Goal: Information Seeking & Learning: Understand process/instructions

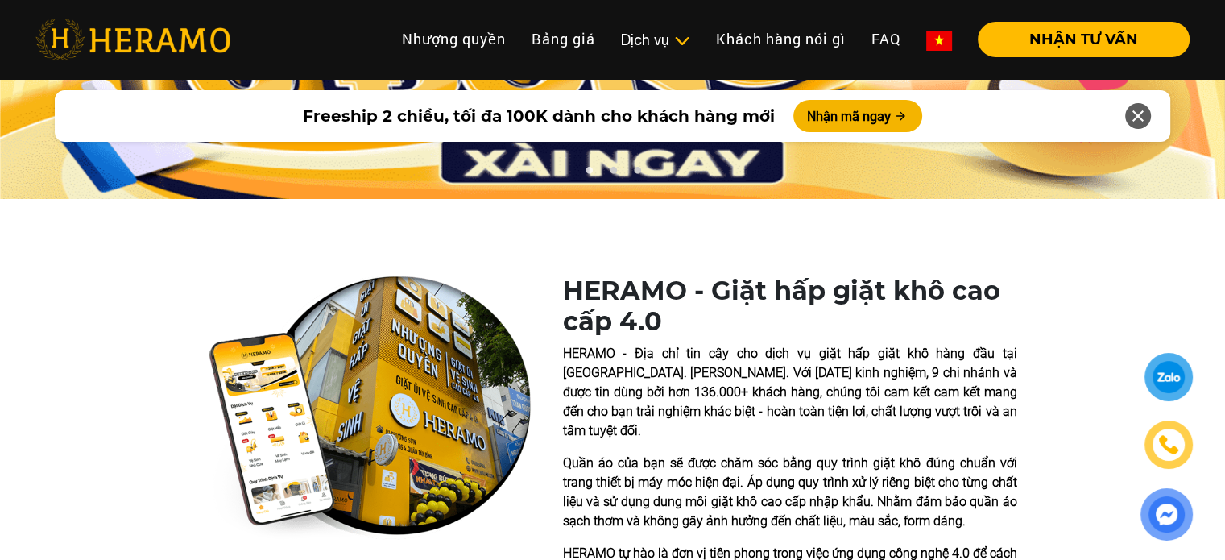
scroll to position [102, 0]
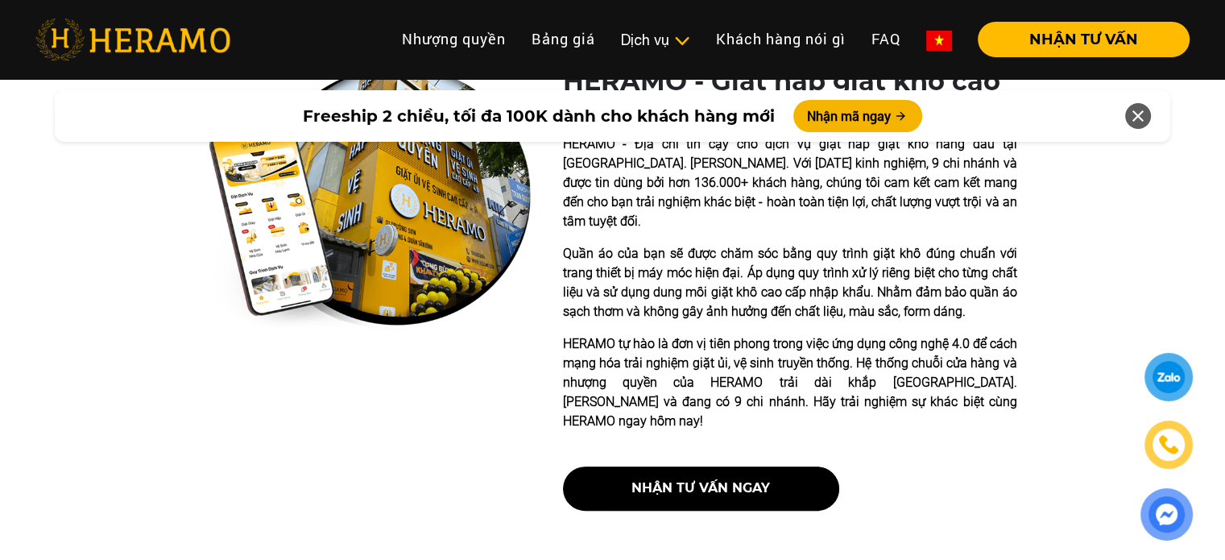
scroll to position [400, 0]
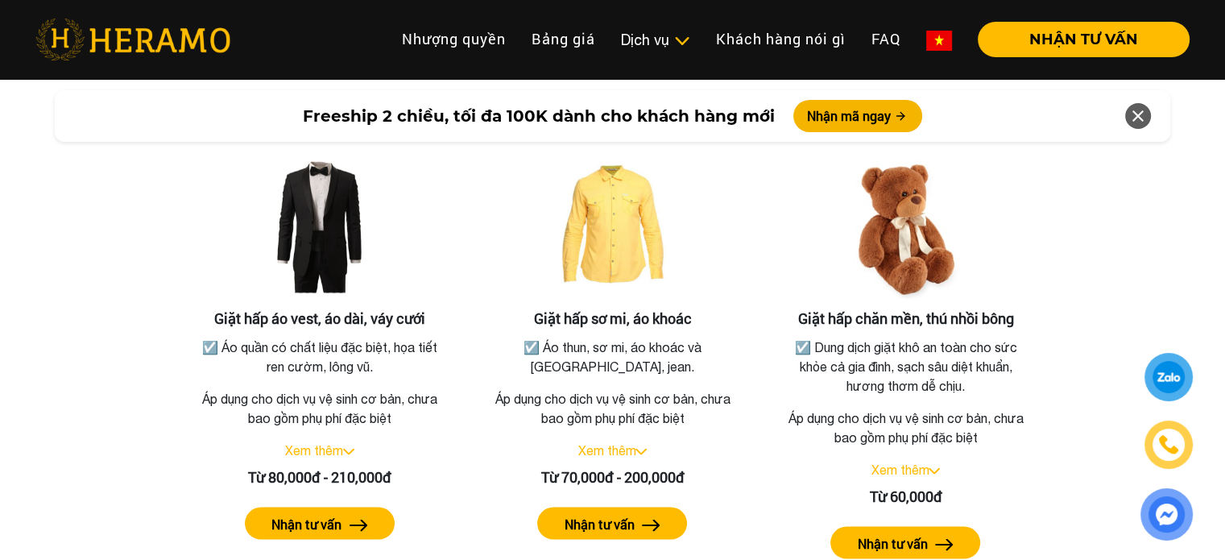
scroll to position [2960, 0]
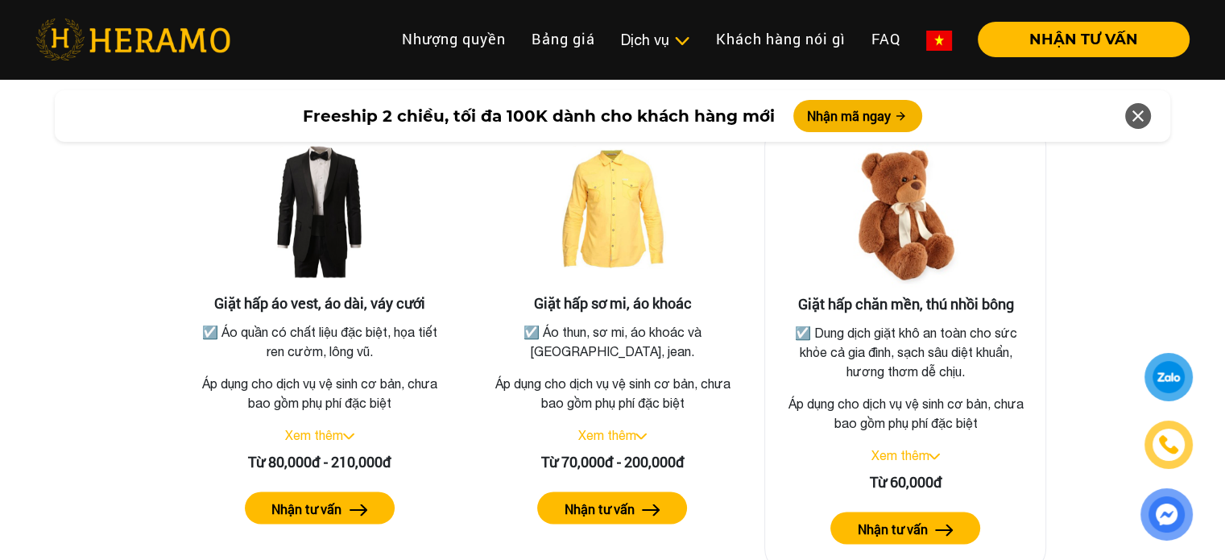
click at [934, 445] on div "Xem thêm" at bounding box center [905, 454] width 255 height 19
click at [938, 453] on img at bounding box center [934, 456] width 11 height 6
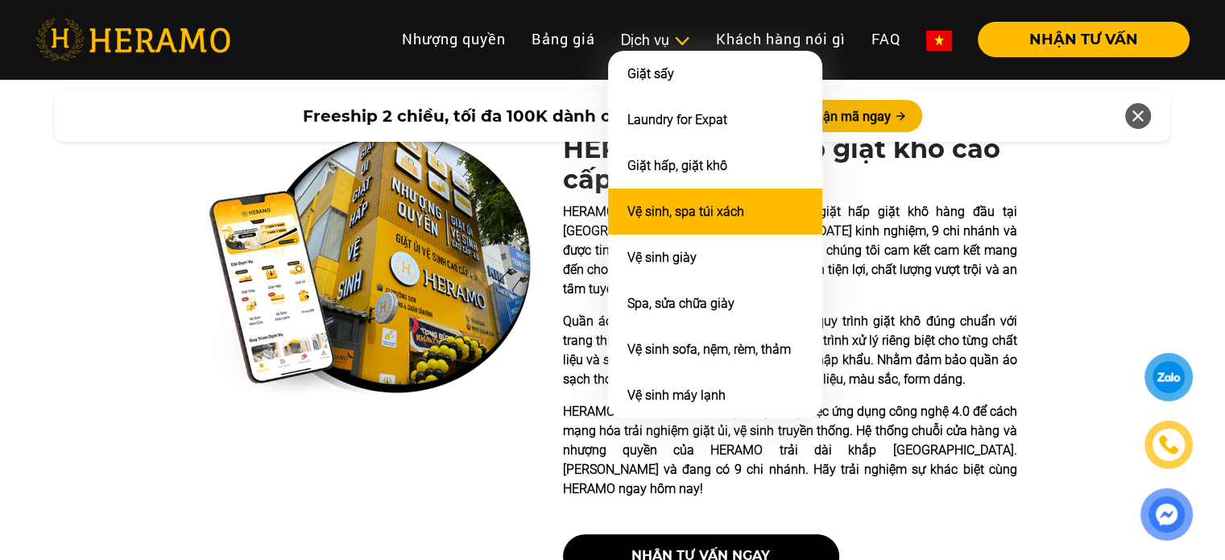
scroll to position [348, 0]
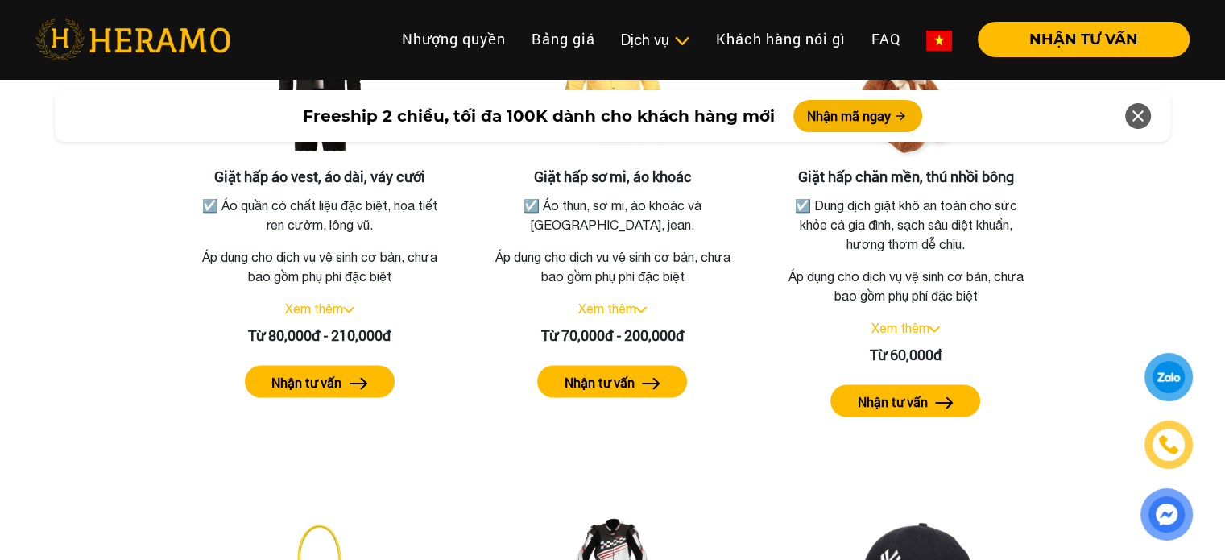
scroll to position [3106, 0]
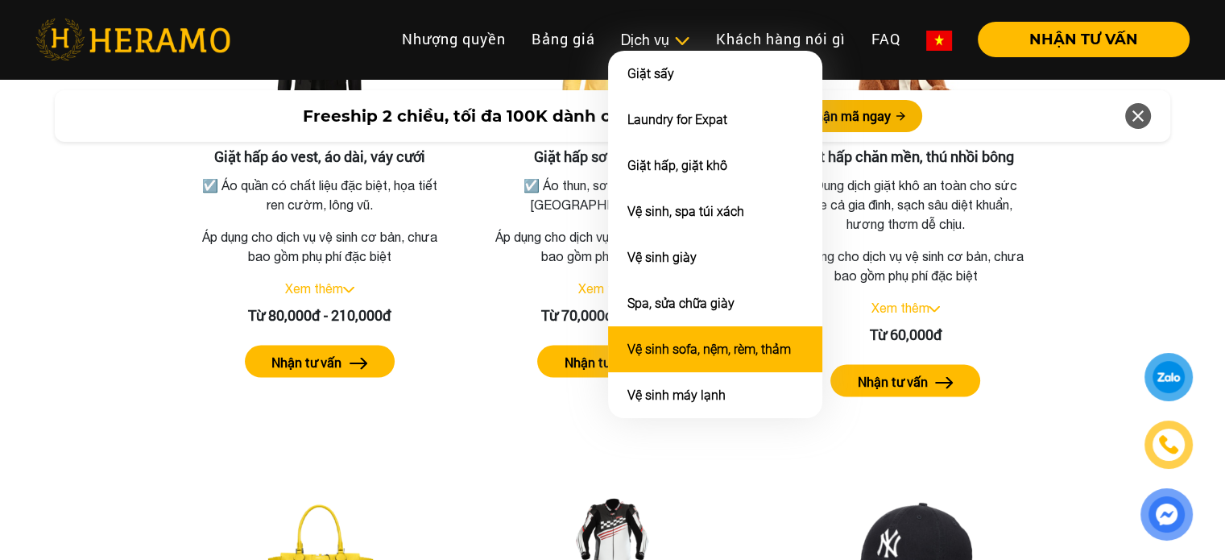
click at [711, 345] on link "Vệ sinh sofa, nệm, rèm, thảm" at bounding box center [710, 349] width 164 height 15
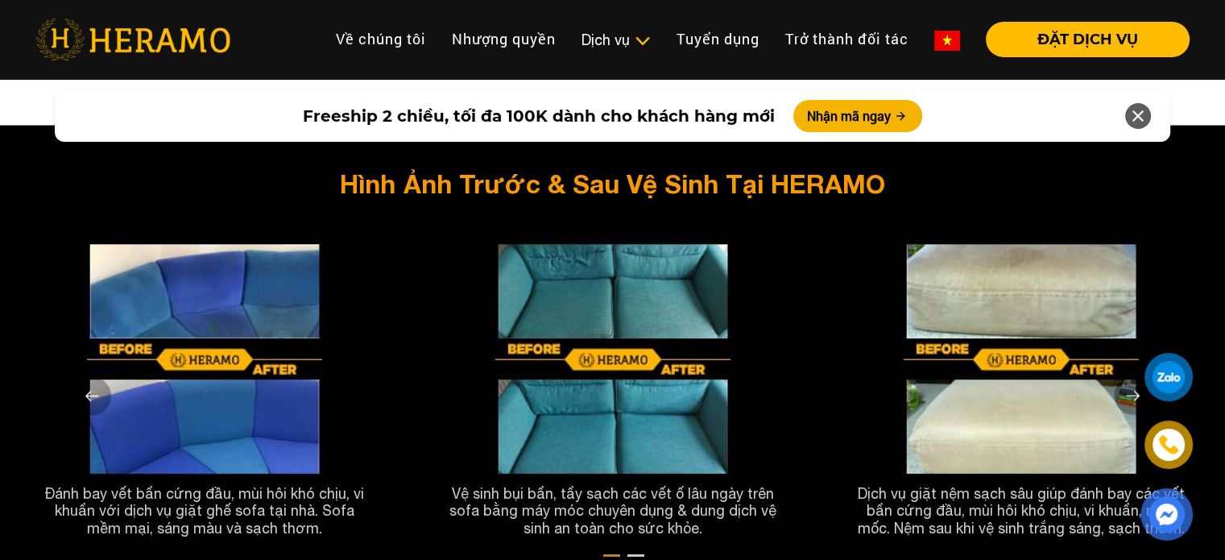
scroll to position [3007, 0]
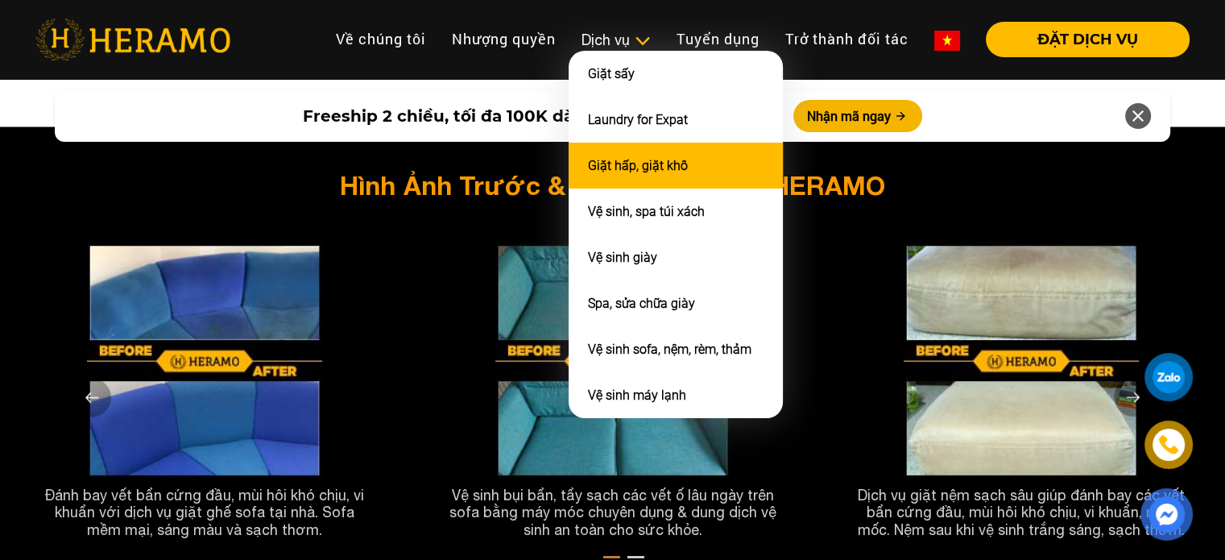
click at [619, 172] on li "Giặt hấp, giặt khô" at bounding box center [676, 166] width 214 height 46
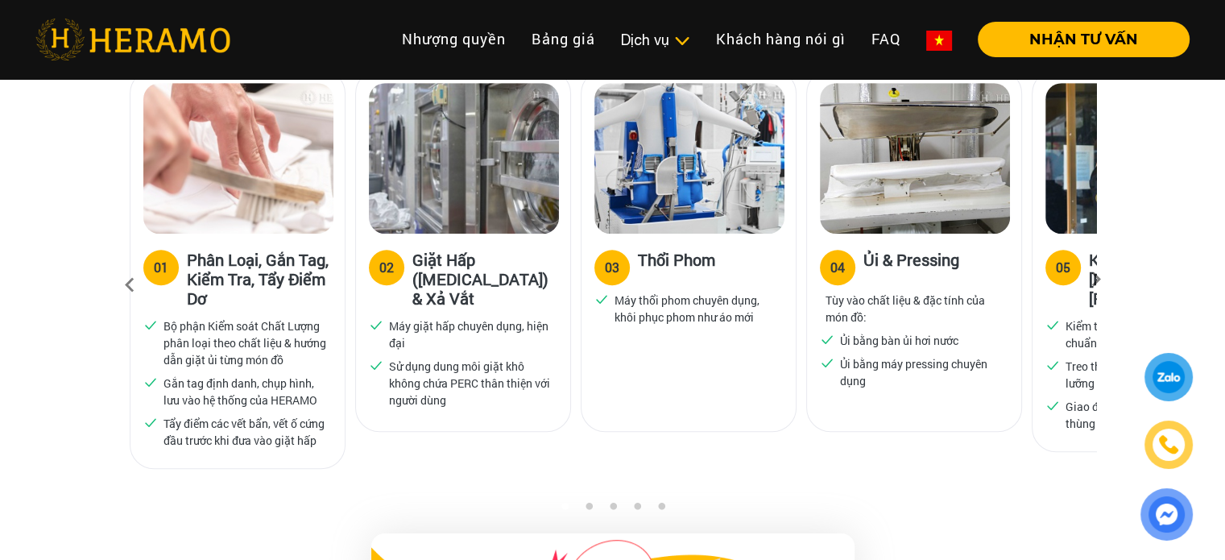
scroll to position [1127, 0]
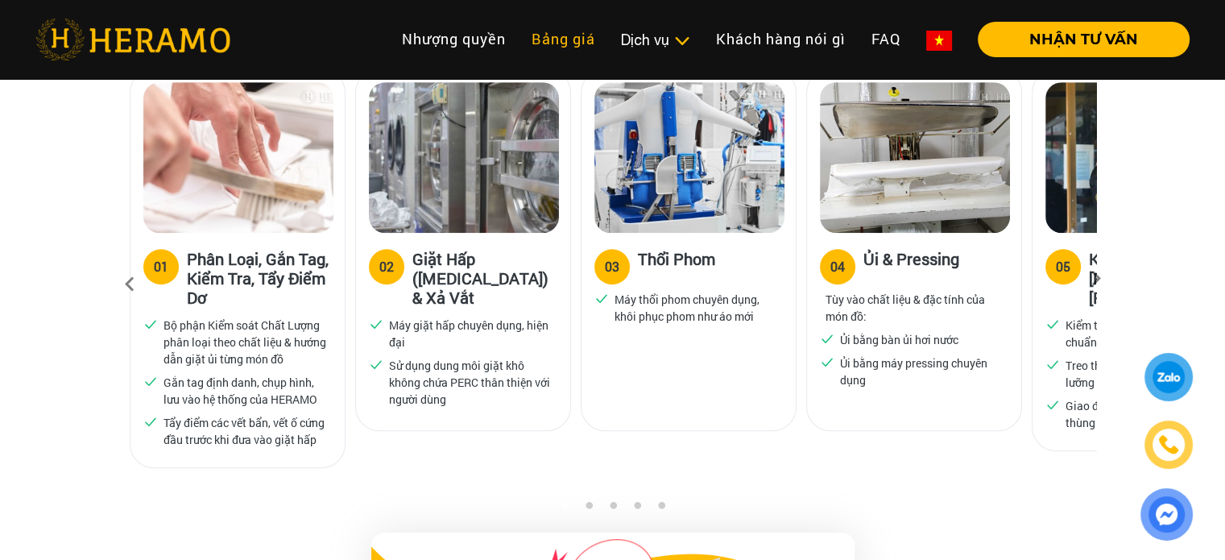
click at [553, 39] on link "Bảng giá" at bounding box center [563, 39] width 89 height 35
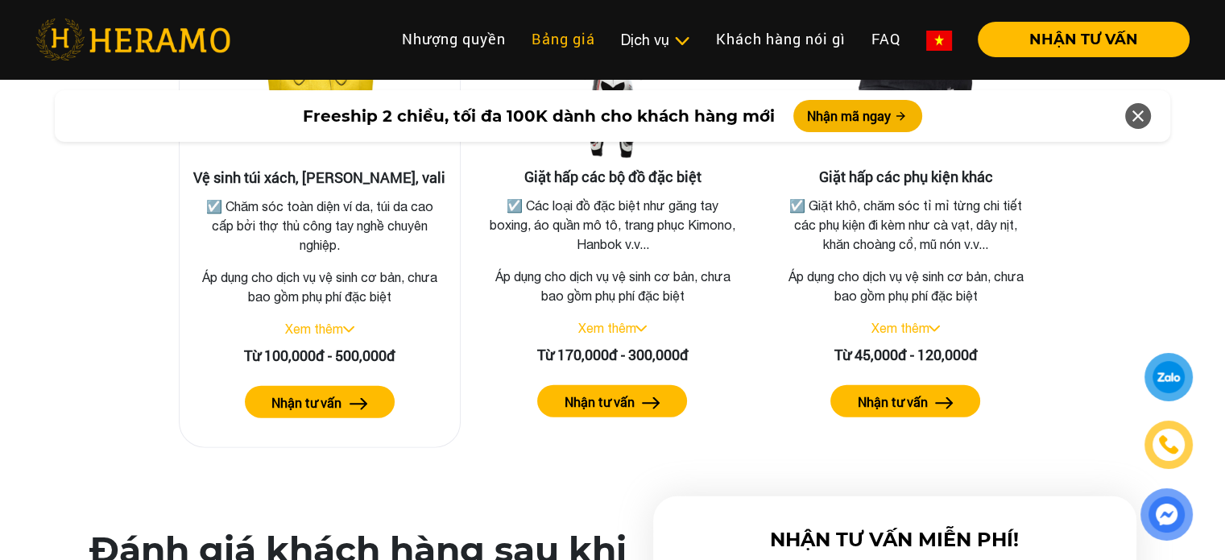
scroll to position [3587, 0]
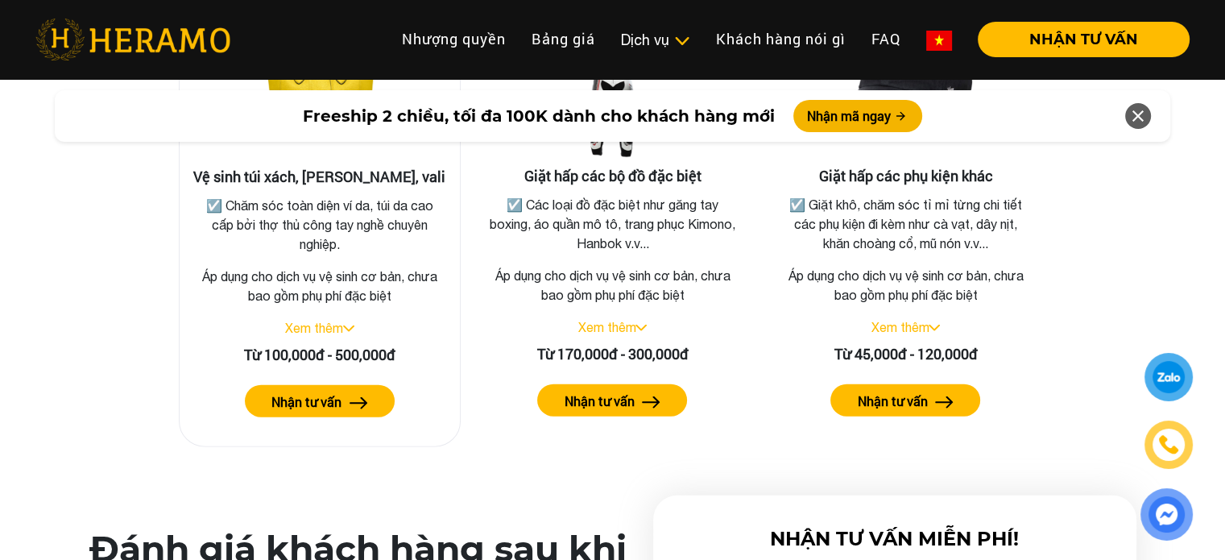
click at [350, 325] on img at bounding box center [348, 328] width 11 height 6
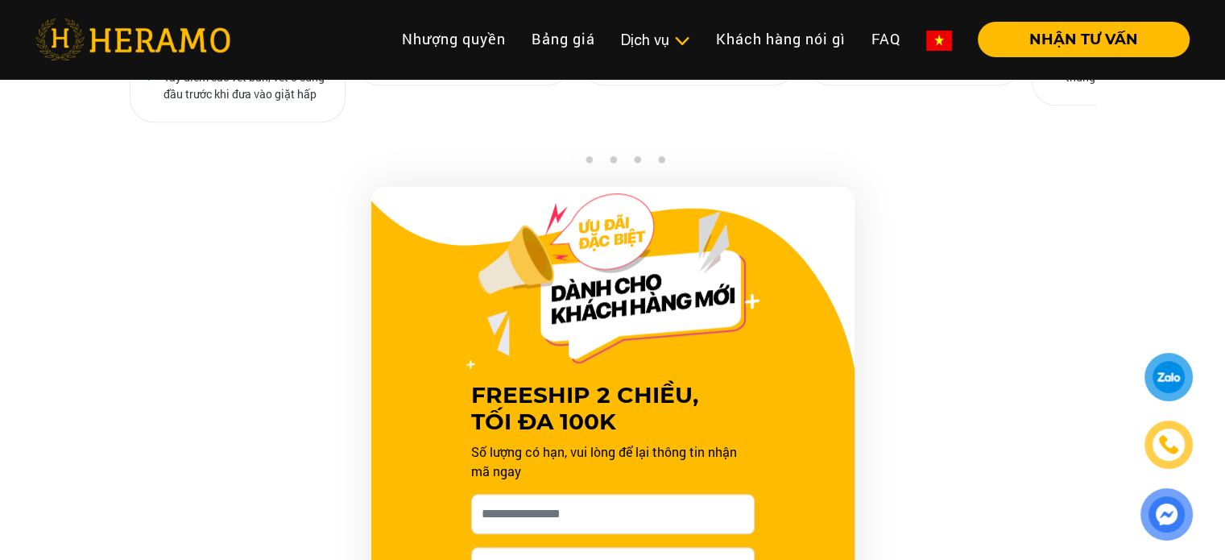
scroll to position [1482, 0]
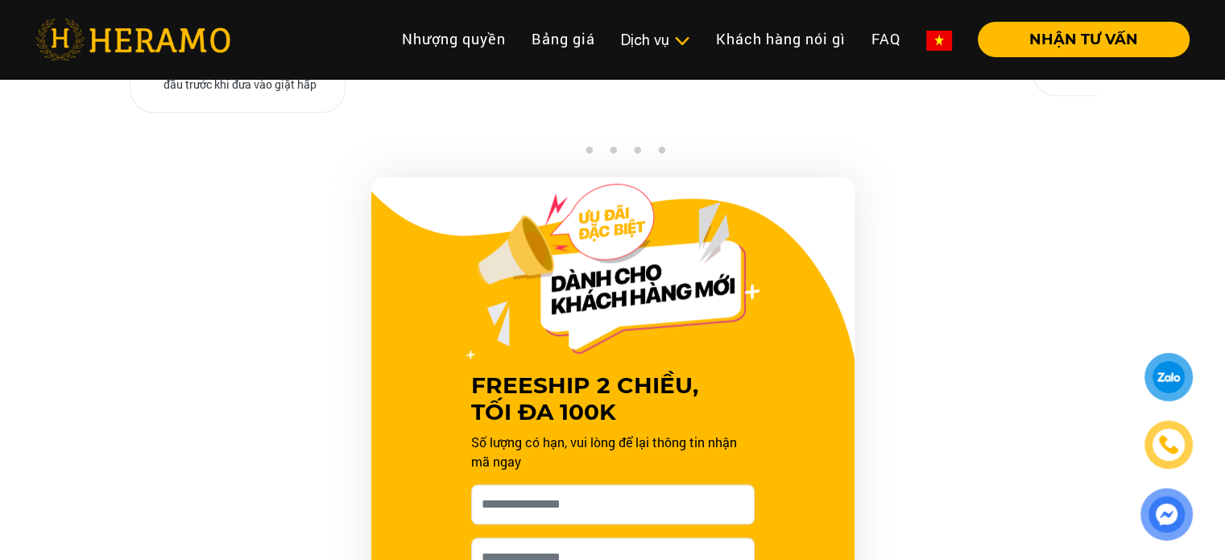
scroll to position [1127, 0]
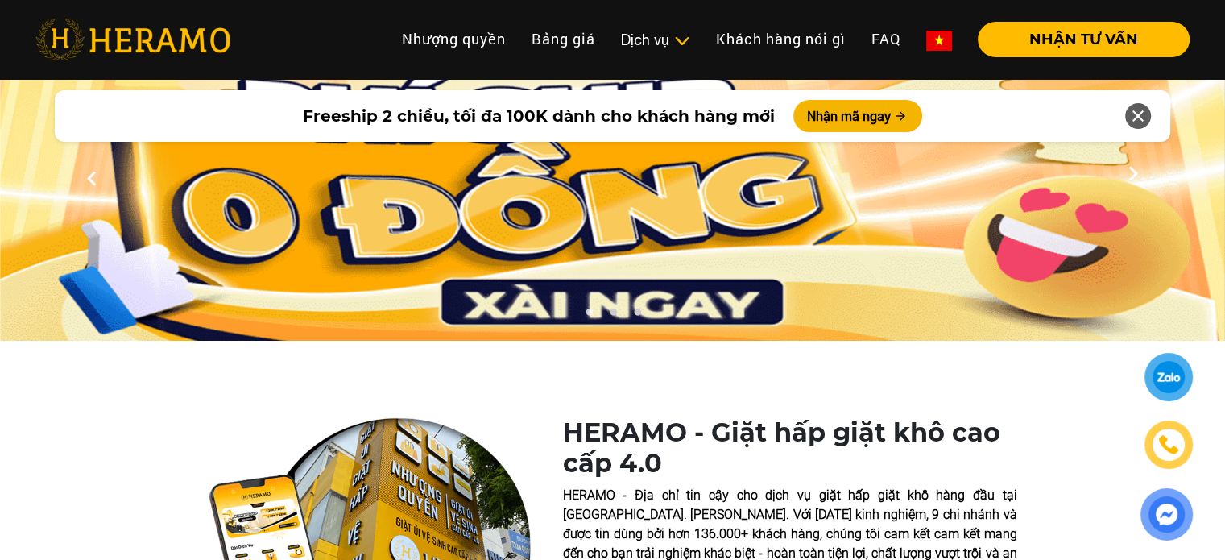
scroll to position [6, 0]
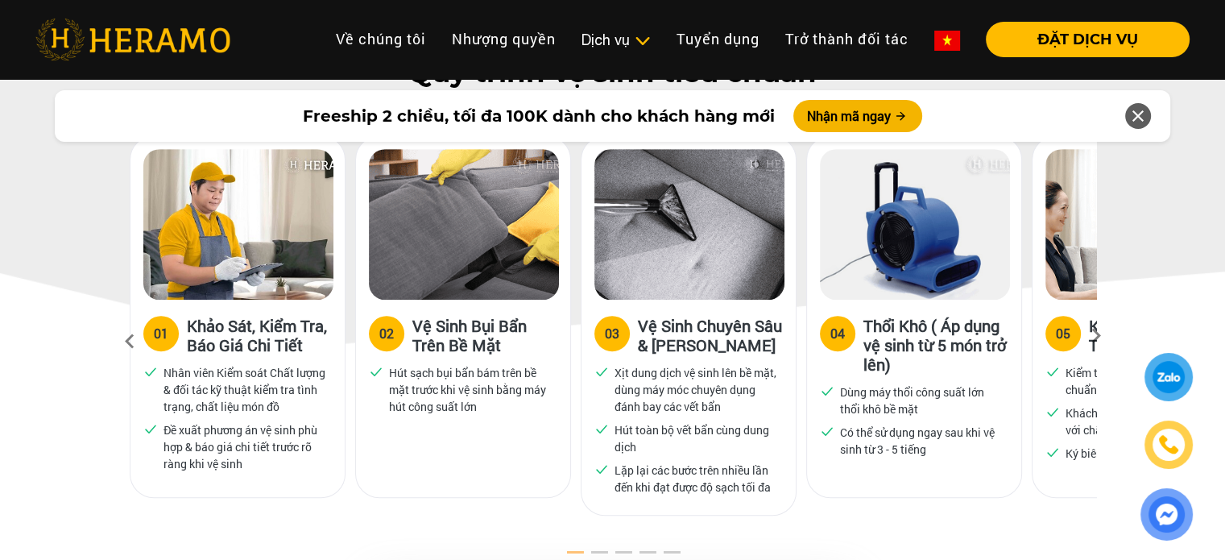
scroll to position [848, 0]
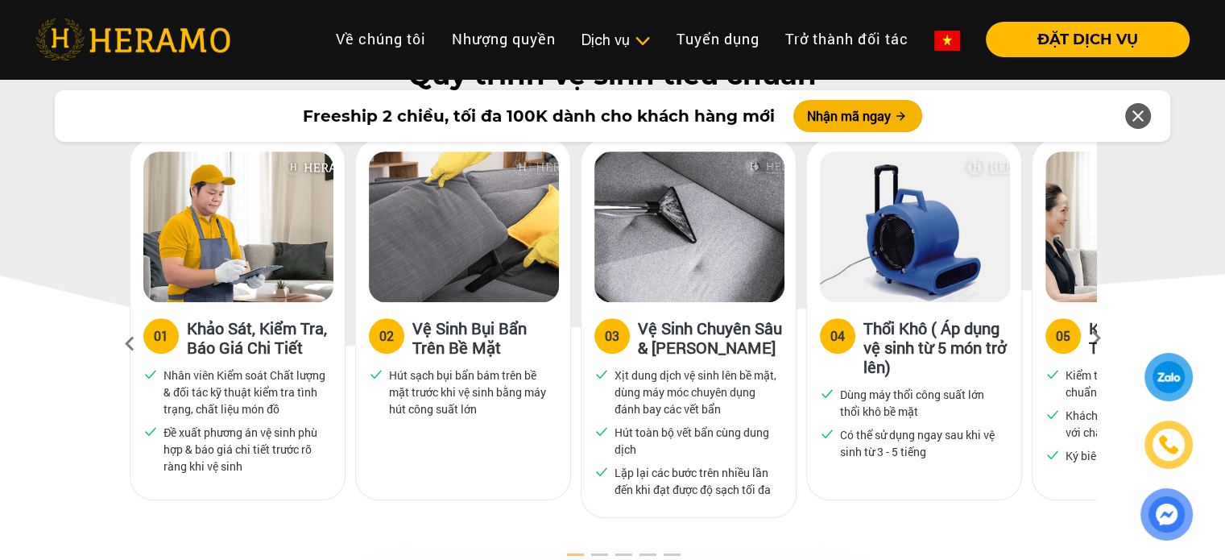
click at [1141, 112] on icon at bounding box center [1138, 116] width 19 height 29
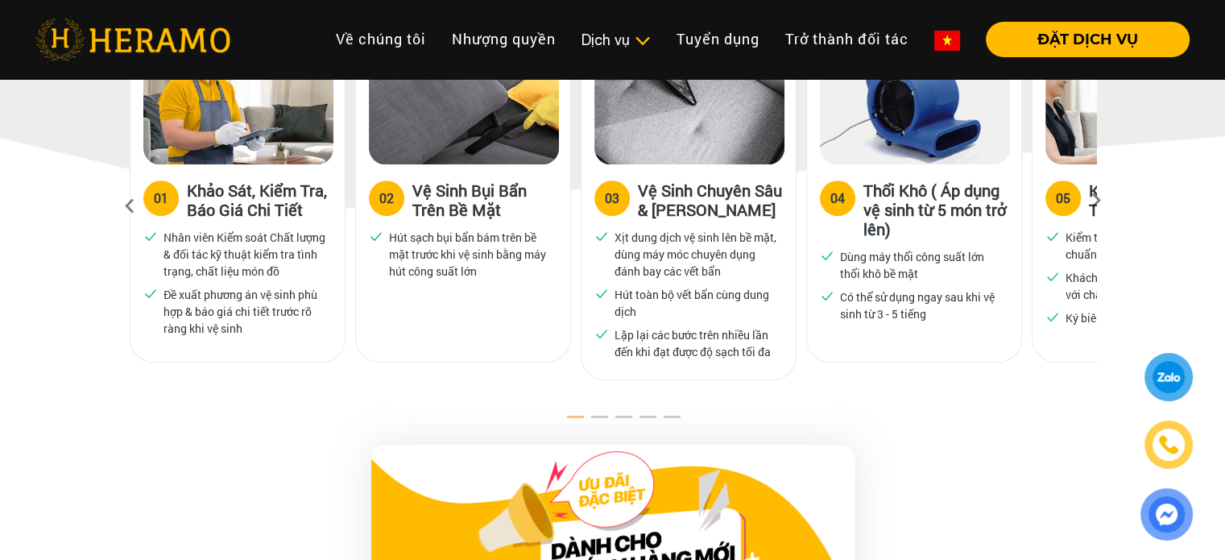
scroll to position [993, 0]
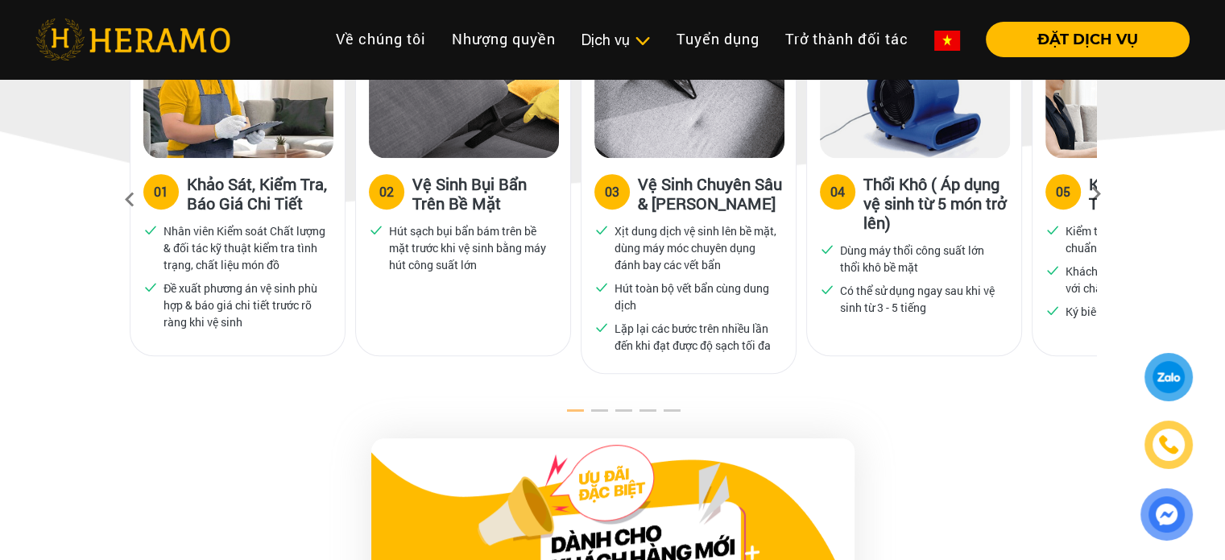
click at [1092, 194] on icon at bounding box center [1096, 199] width 29 height 10
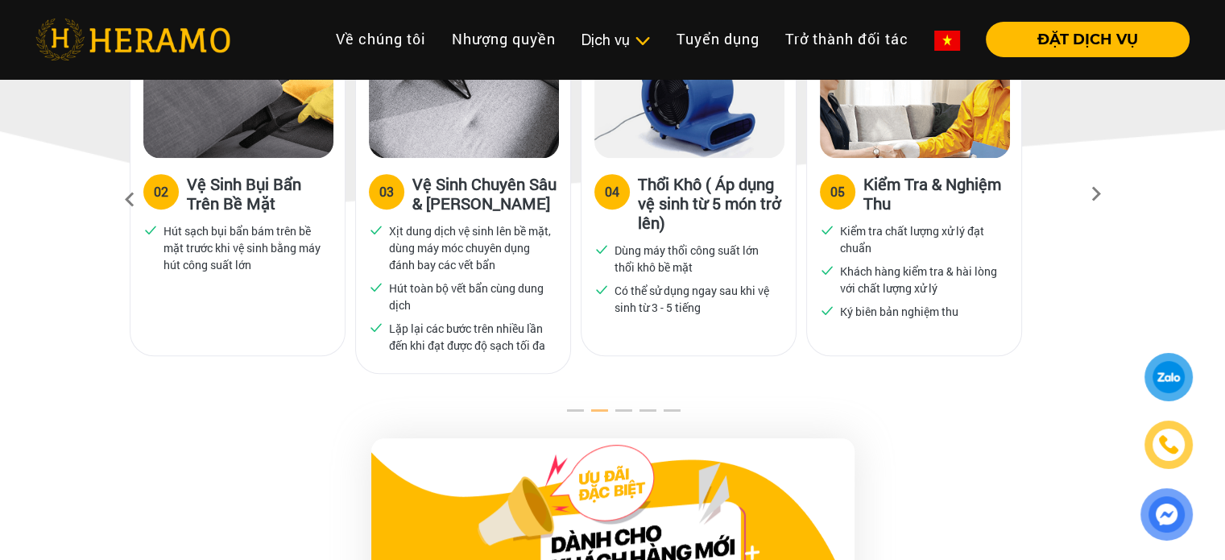
click at [1092, 194] on icon at bounding box center [1096, 199] width 29 height 10
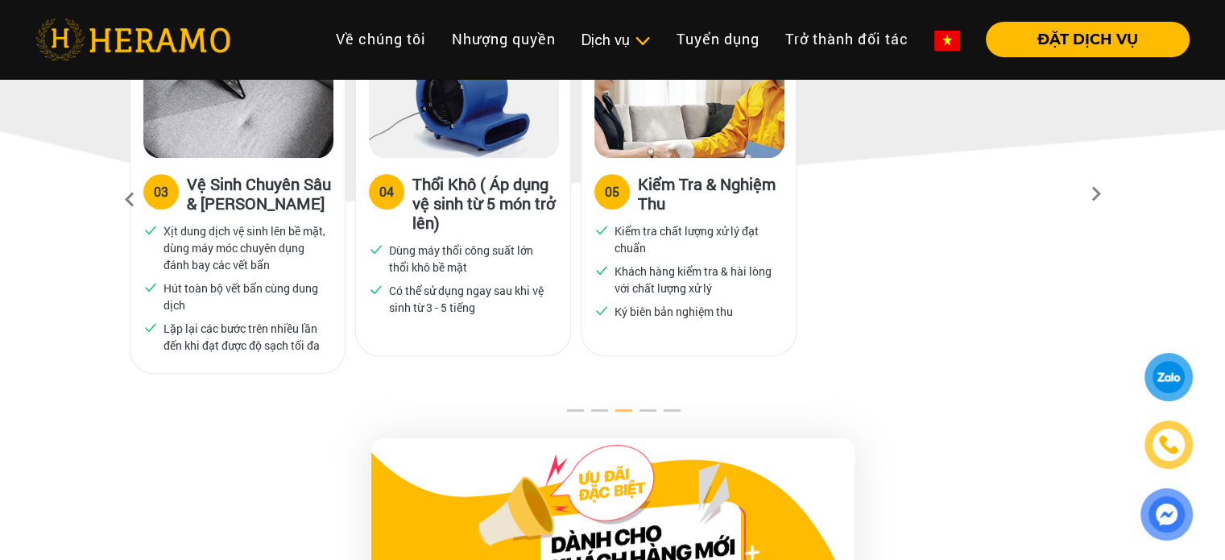
click at [1092, 194] on icon at bounding box center [1096, 199] width 29 height 10
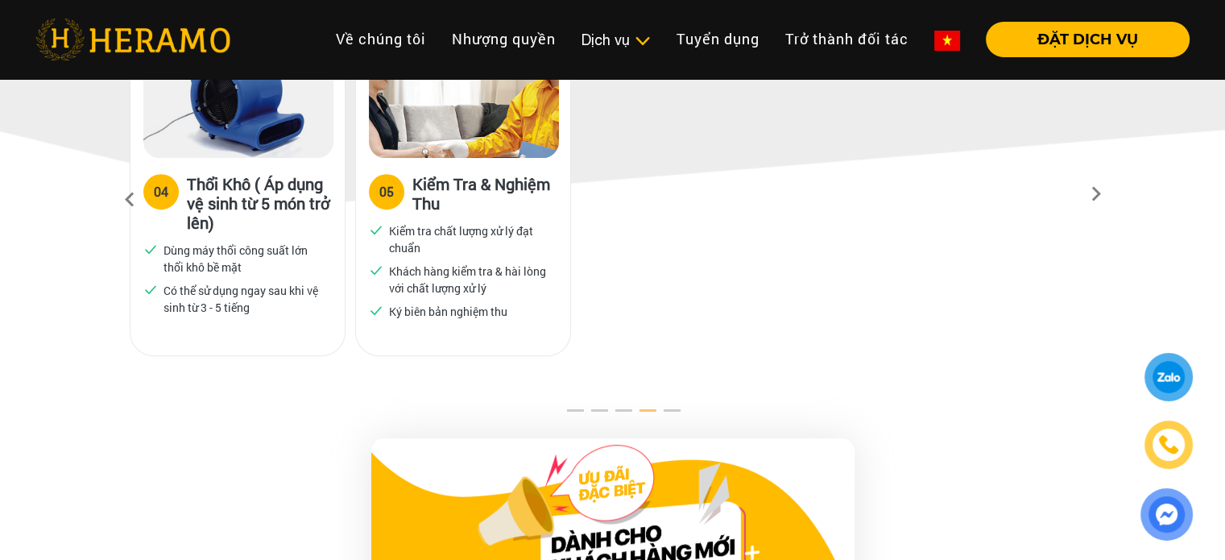
click at [1092, 194] on icon at bounding box center [1096, 199] width 29 height 10
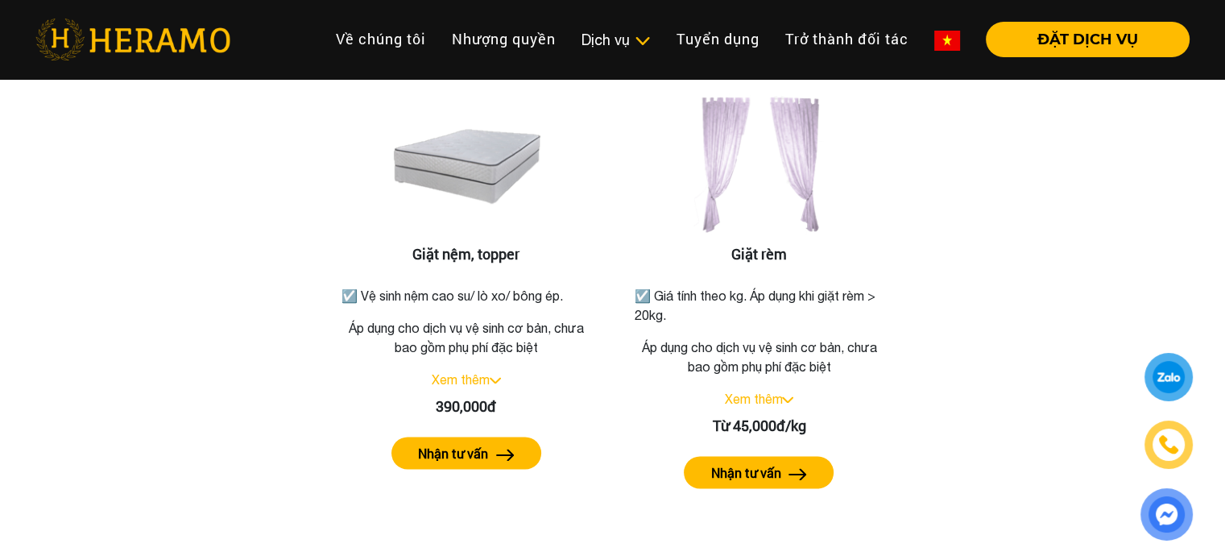
scroll to position [2571, 0]
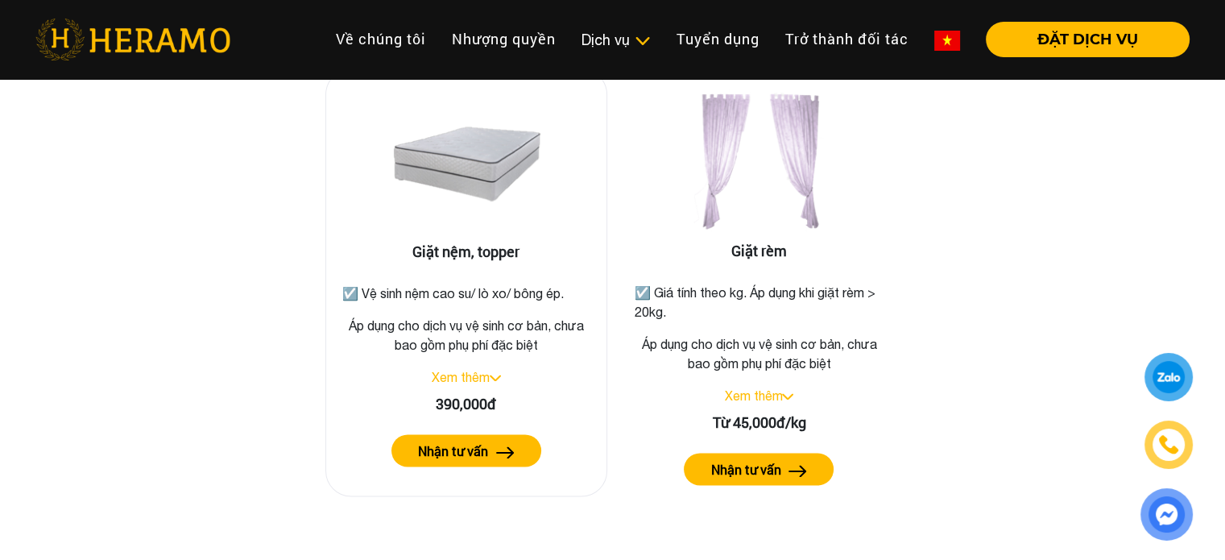
click at [495, 367] on div "Xem thêm" at bounding box center [466, 376] width 255 height 19
click at [491, 375] on img at bounding box center [495, 378] width 11 height 6
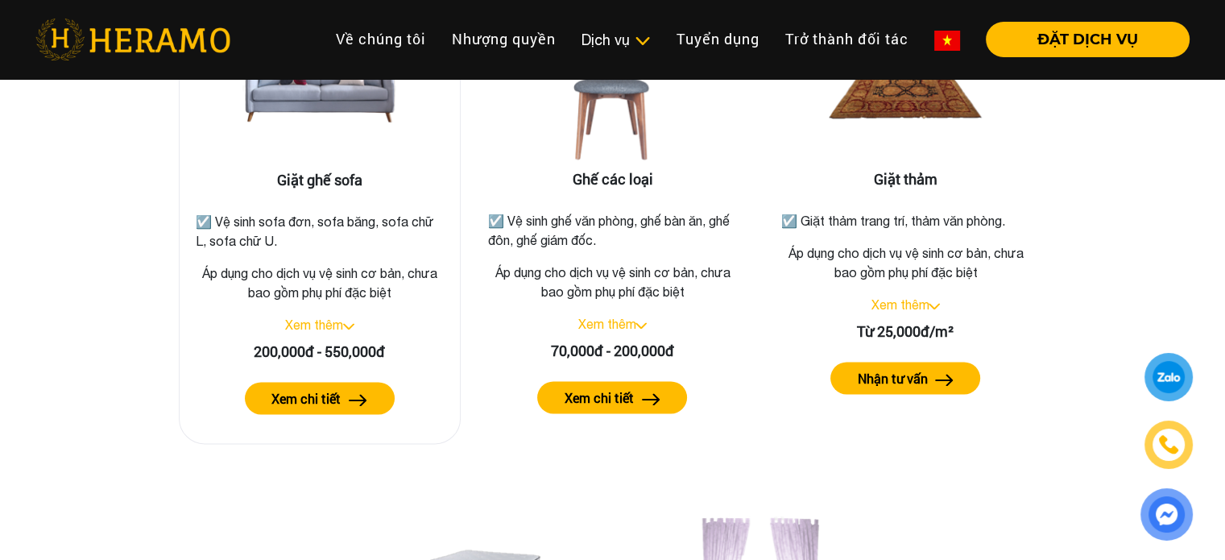
scroll to position [2149, 0]
click at [350, 315] on div "Xem thêm" at bounding box center [320, 324] width 255 height 19
click at [349, 315] on div "Xem thêm" at bounding box center [320, 324] width 255 height 19
click at [348, 323] on img at bounding box center [348, 326] width 11 height 6
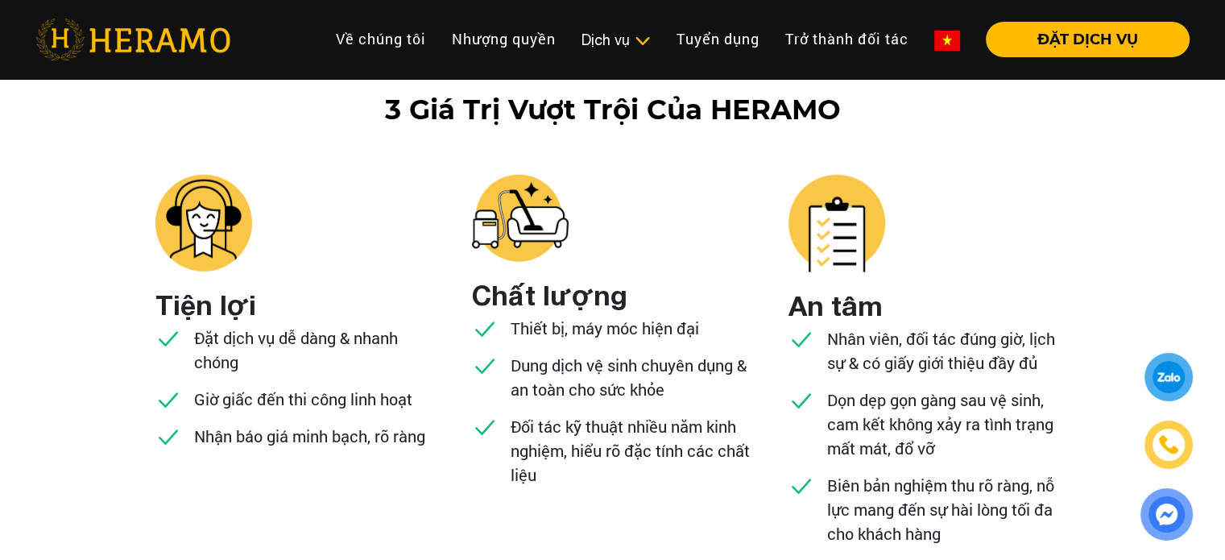
scroll to position [4106, 0]
